Goal: Communication & Community: Share content

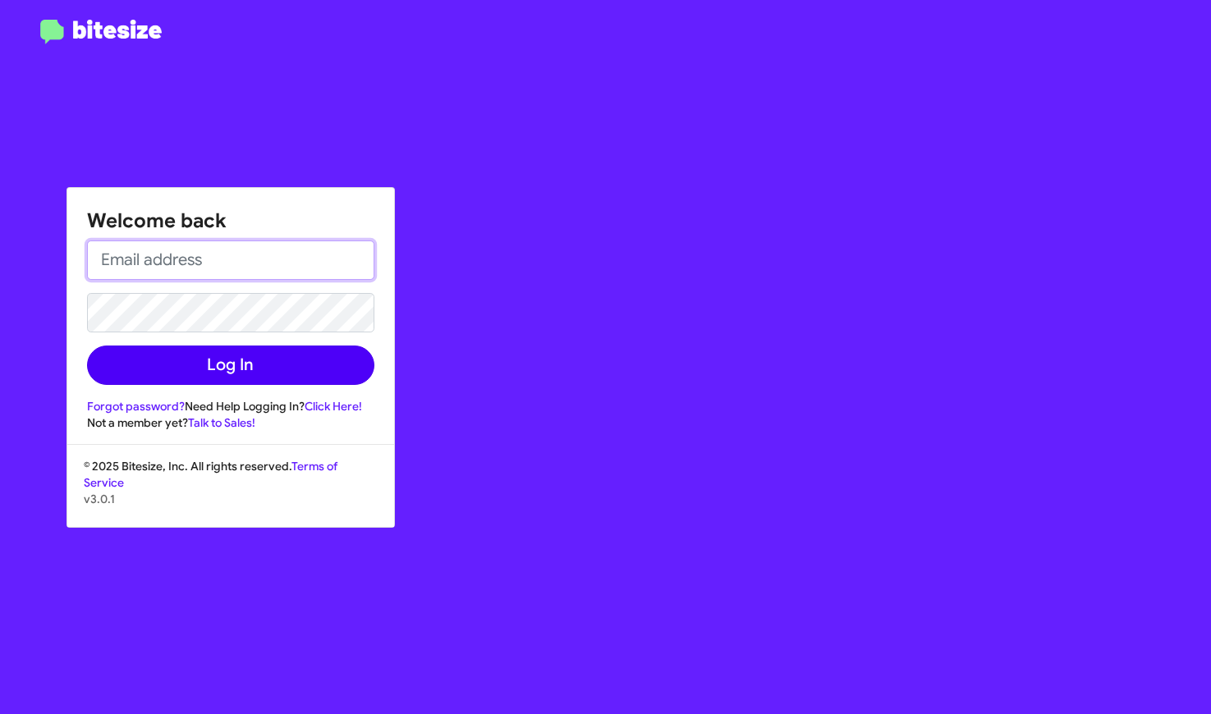
type input "jess+1@bitesize.co"
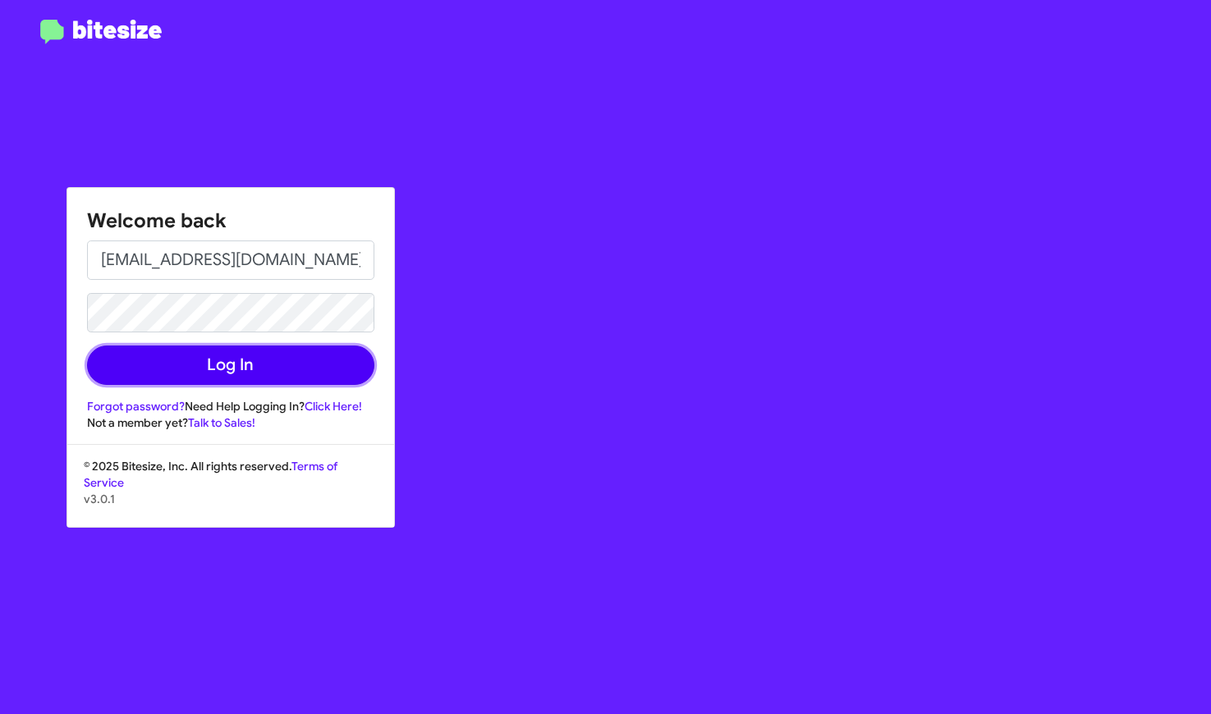
click at [228, 370] on button "Log In" at bounding box center [230, 365] width 287 height 39
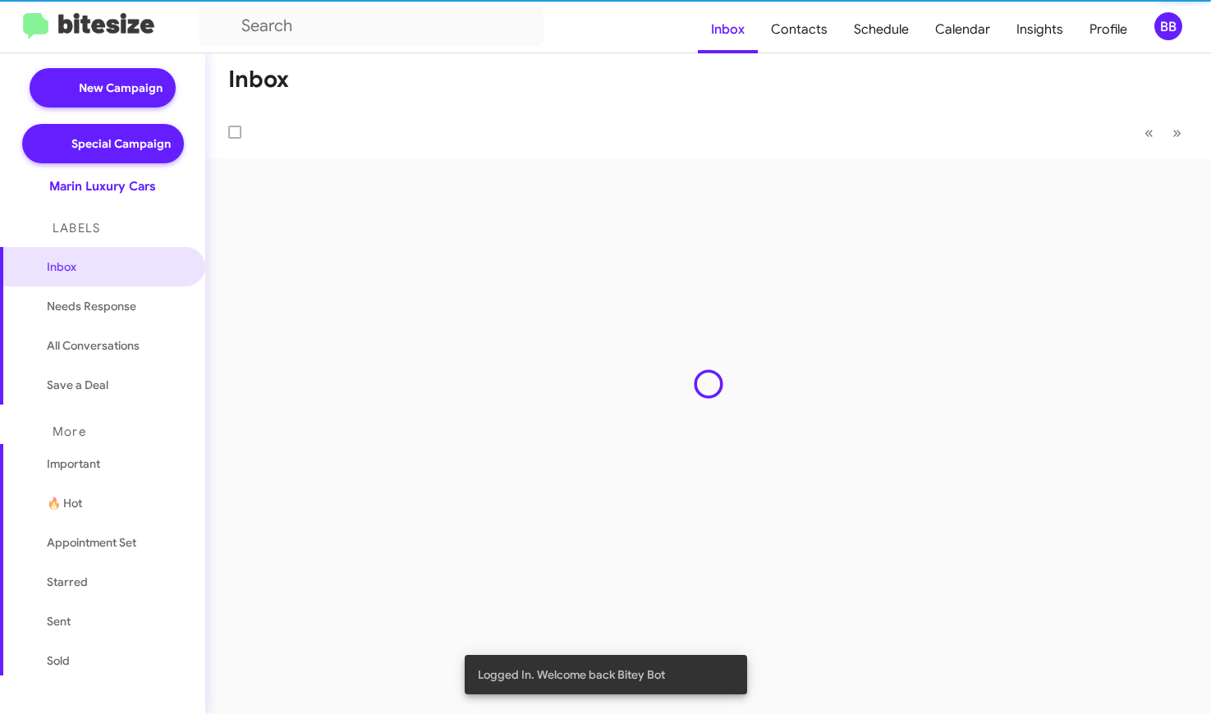
click at [210, 260] on div "Inbox « Previous » Next" at bounding box center [708, 383] width 1006 height 661
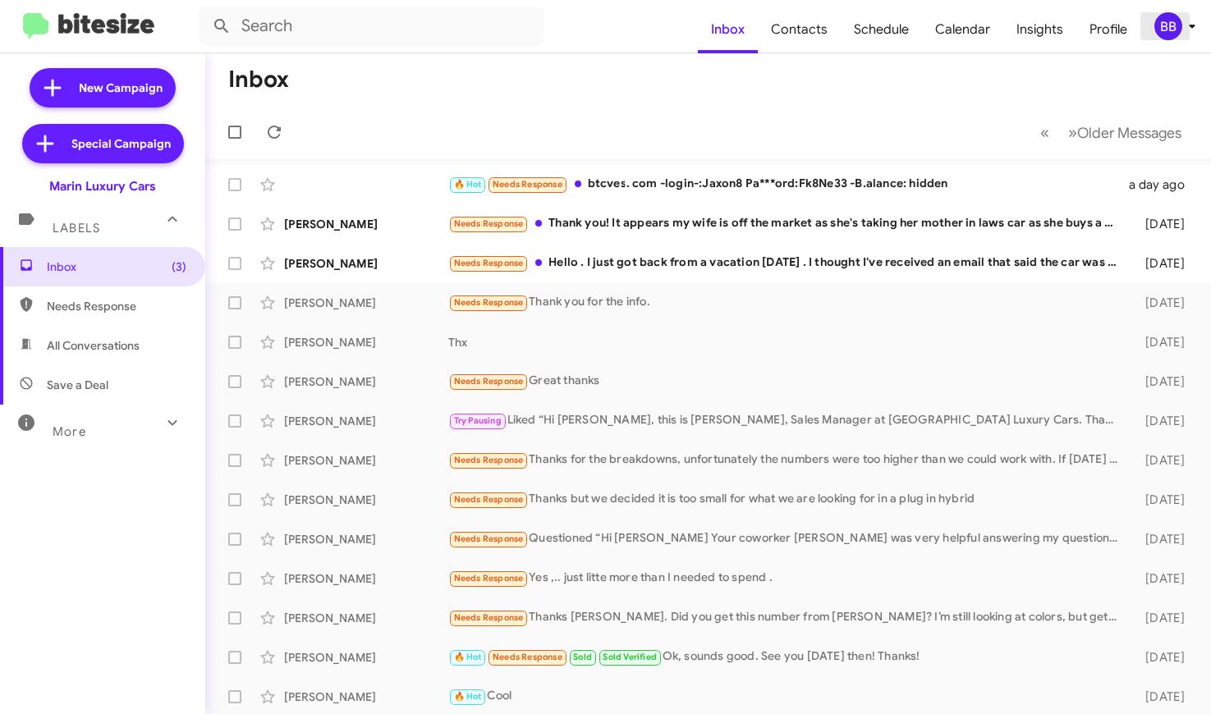
click at [1172, 31] on div "BB" at bounding box center [1168, 26] width 28 height 28
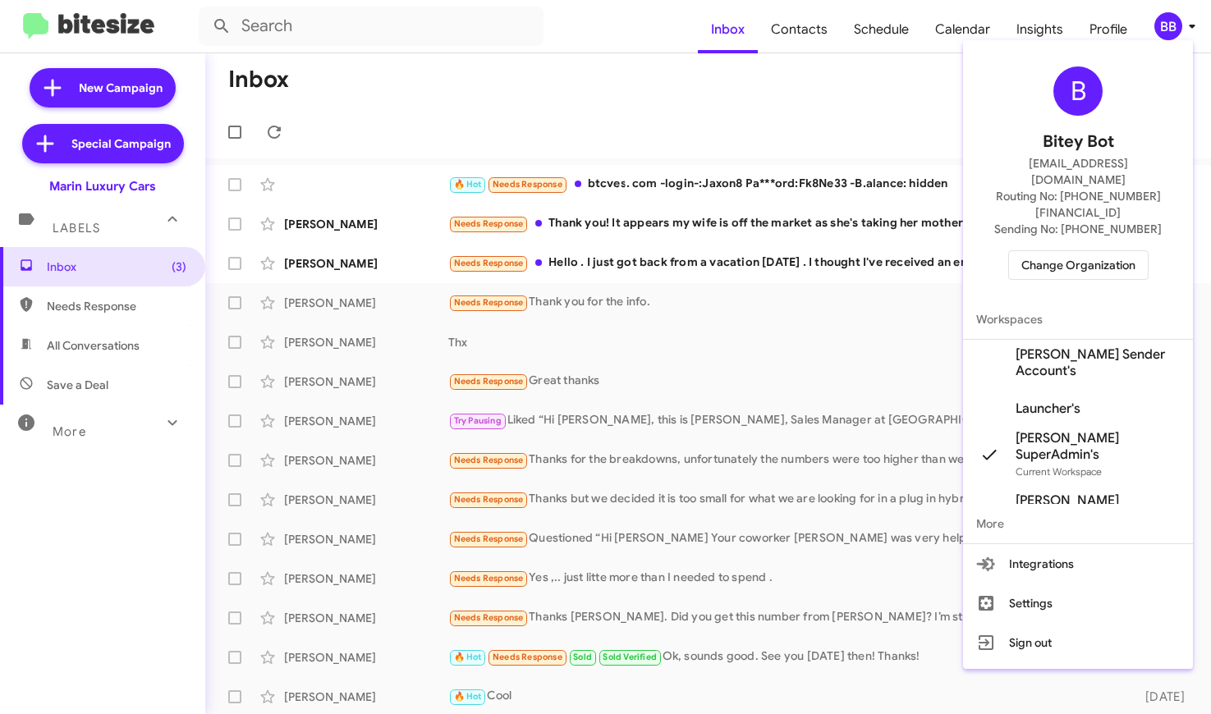
click at [1094, 386] on span "Launcher's" at bounding box center [1078, 409] width 230 height 46
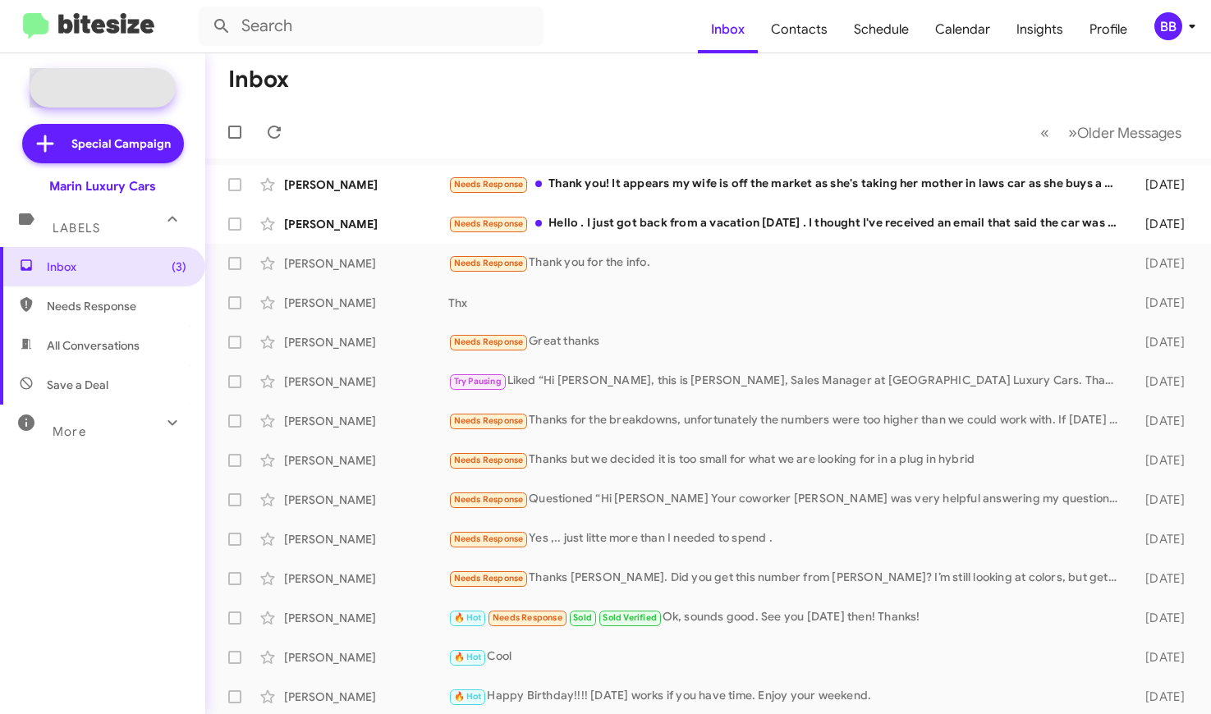
click at [120, 85] on span "New Campaign" at bounding box center [121, 88] width 84 height 16
